Goal: Find specific page/section: Find specific page/section

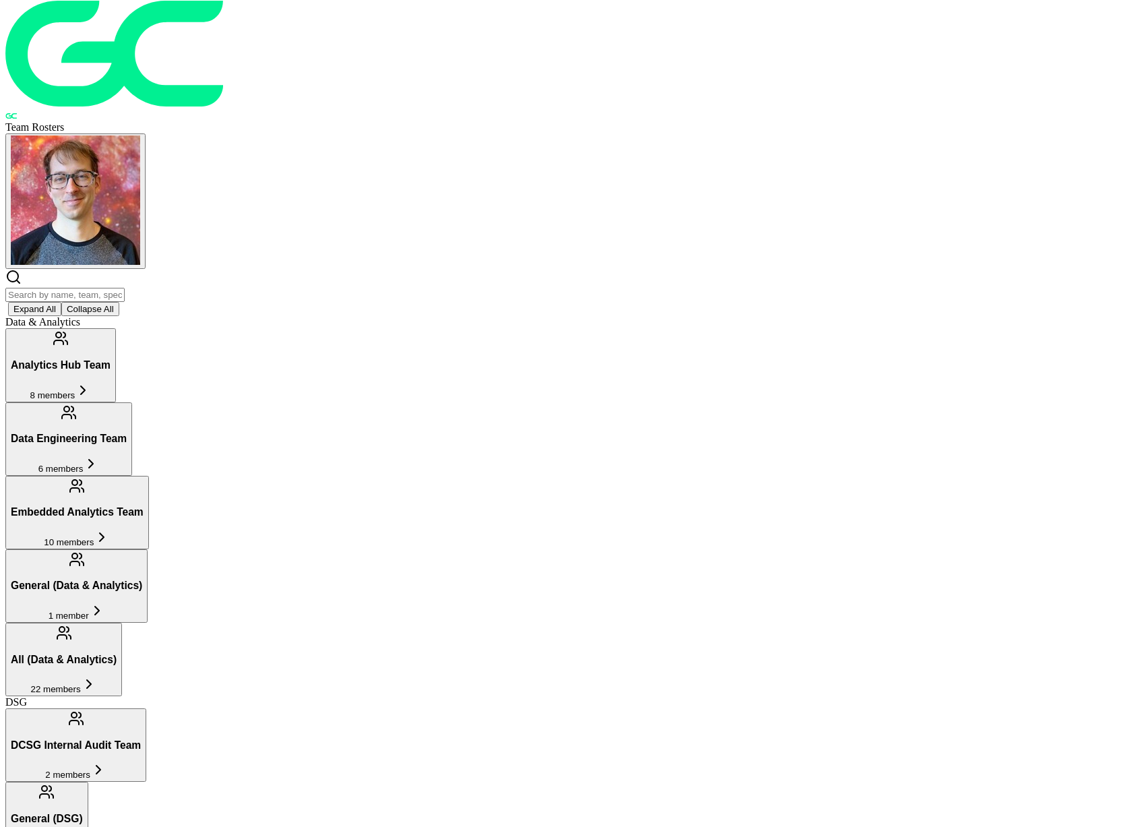
scroll to position [12, 0]
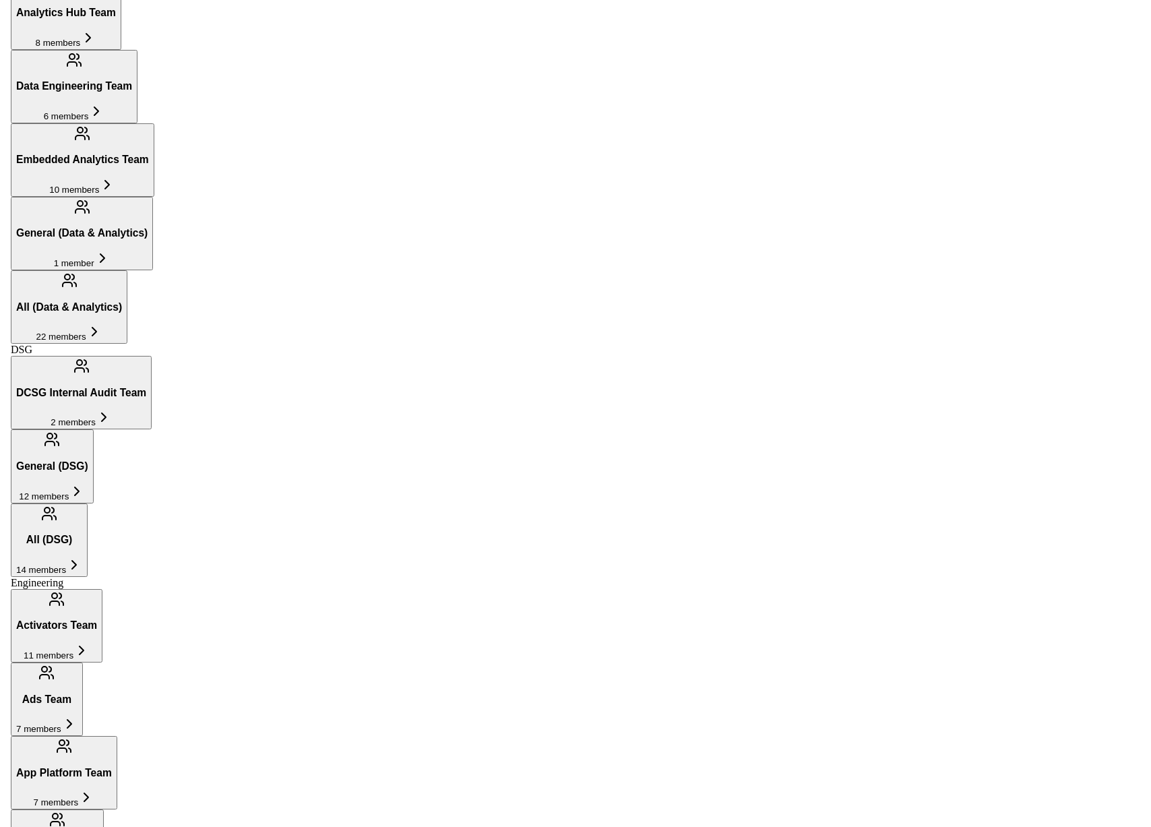
scroll to position [371, 0]
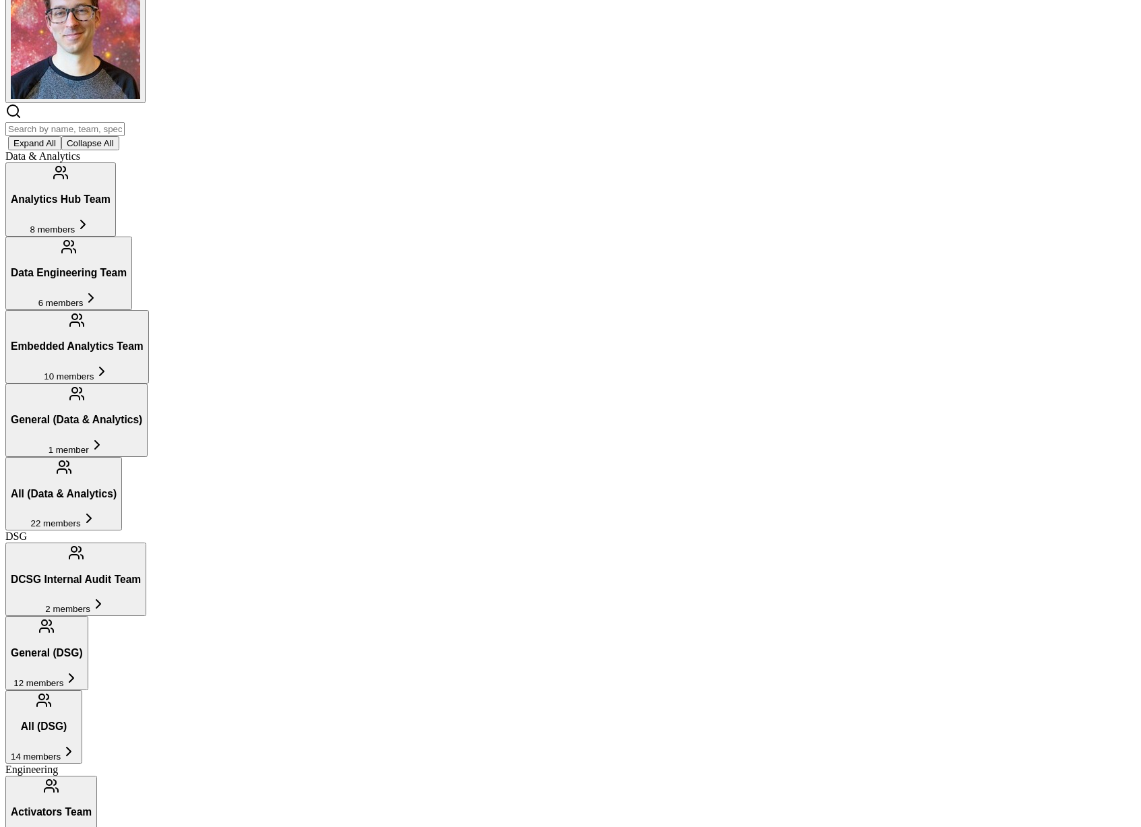
scroll to position [146, 0]
